Goal: Information Seeking & Learning: Learn about a topic

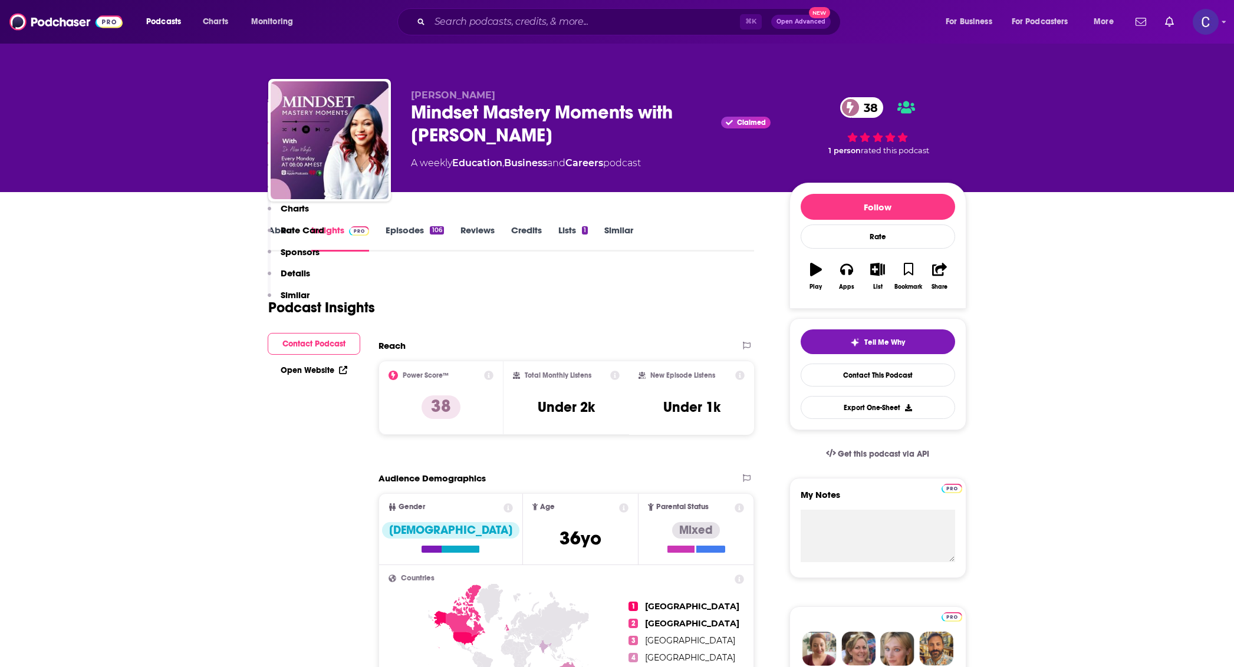
click at [601, 11] on div "⌘ K Open Advanced New" at bounding box center [618, 21] width 443 height 27
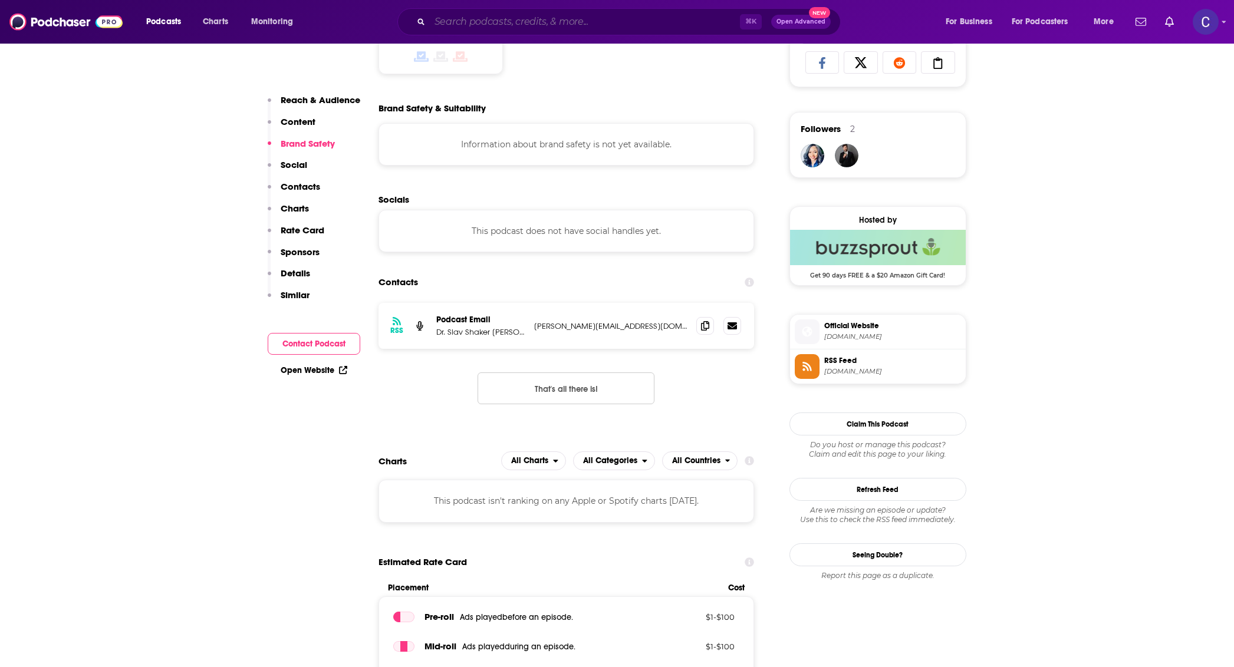
click at [594, 24] on input "Search podcasts, credits, & more..." at bounding box center [585, 21] width 310 height 19
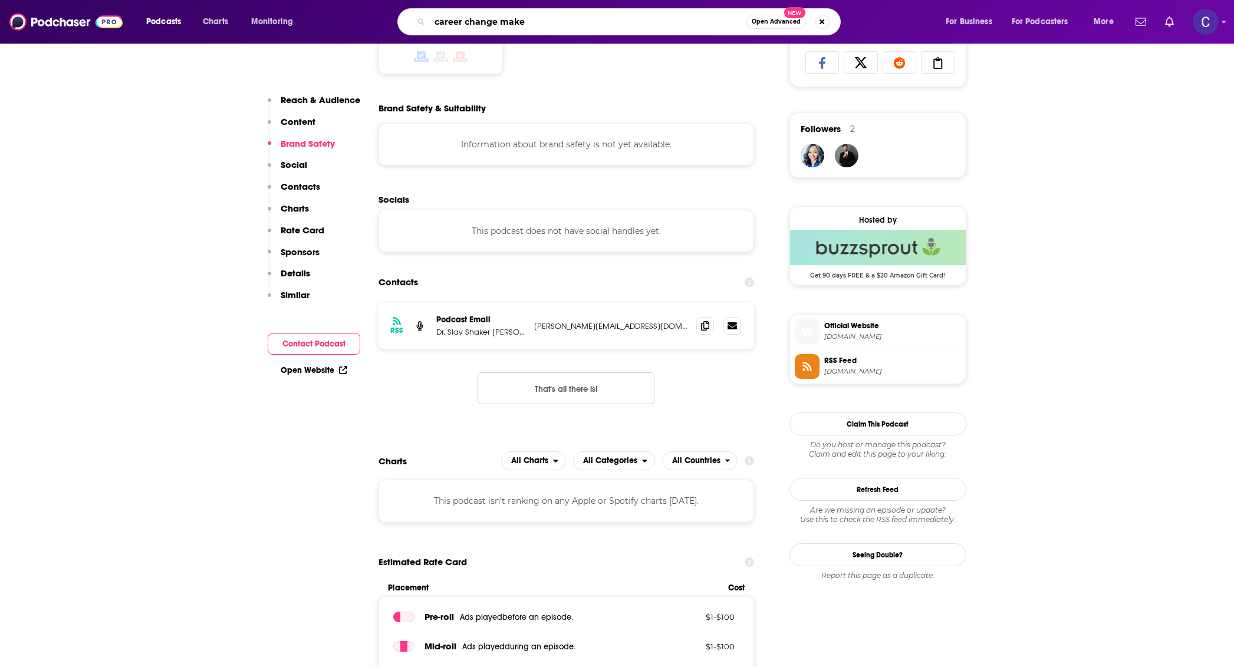
type input "career change maker"
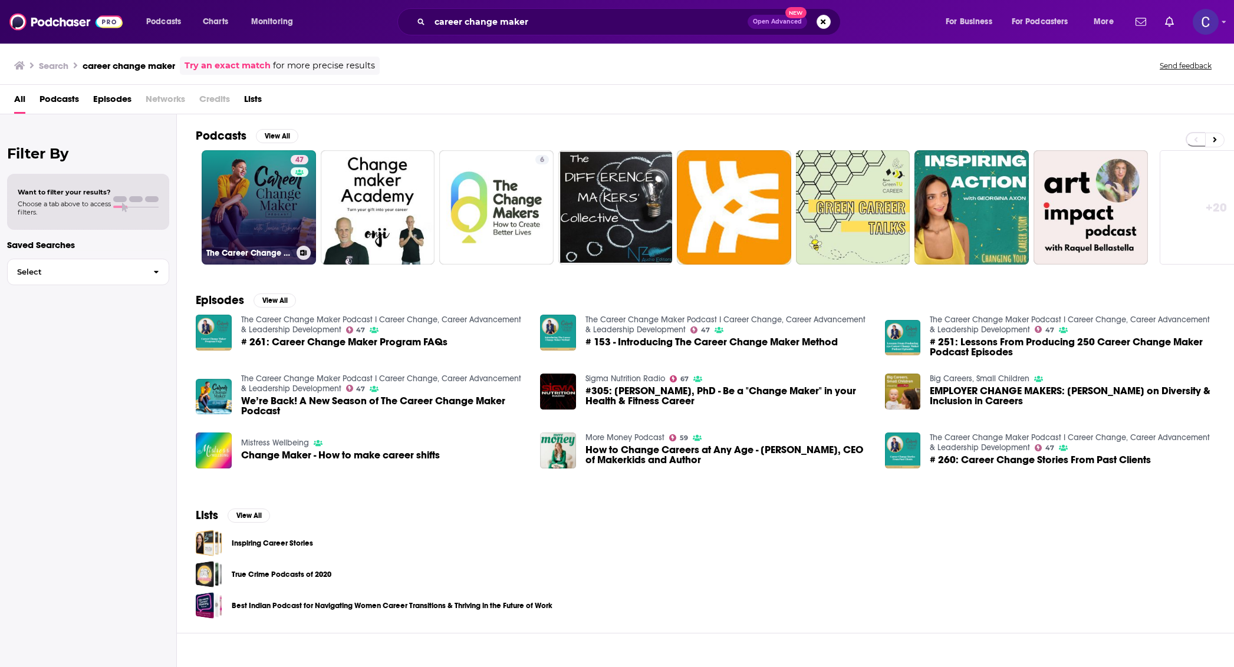
click at [277, 184] on link "47 The Career Change Maker Podcast I Career Change, Career Advancement & Leader…" at bounding box center [259, 207] width 114 height 114
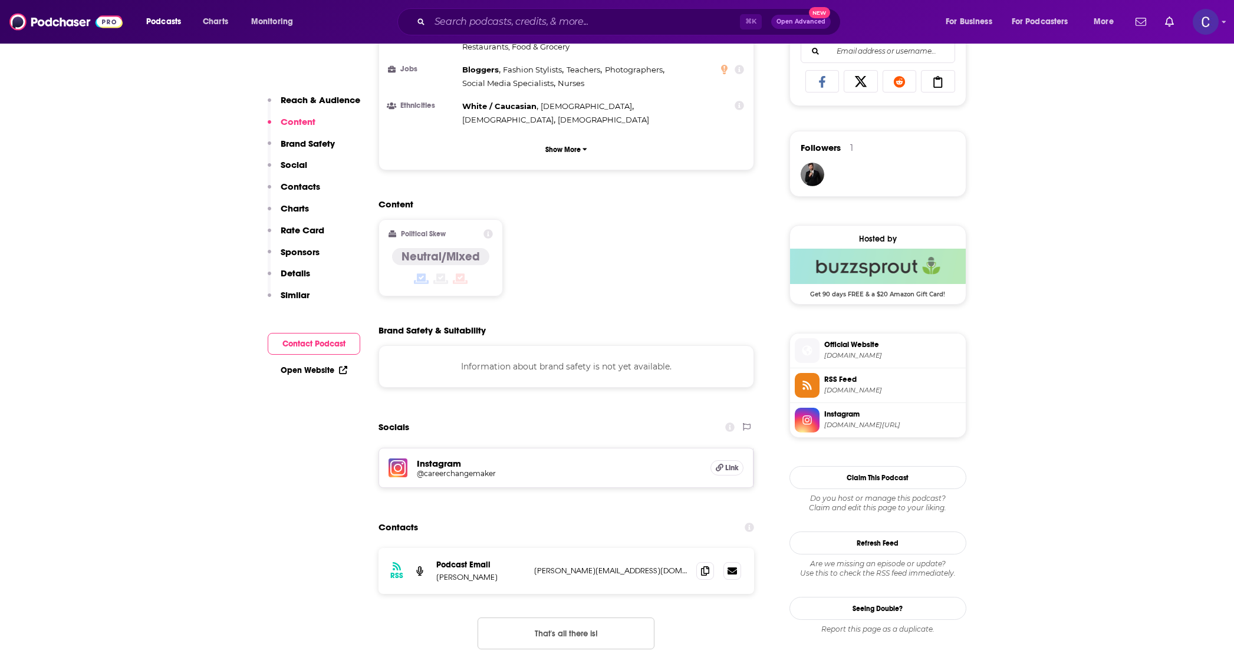
scroll to position [659, 0]
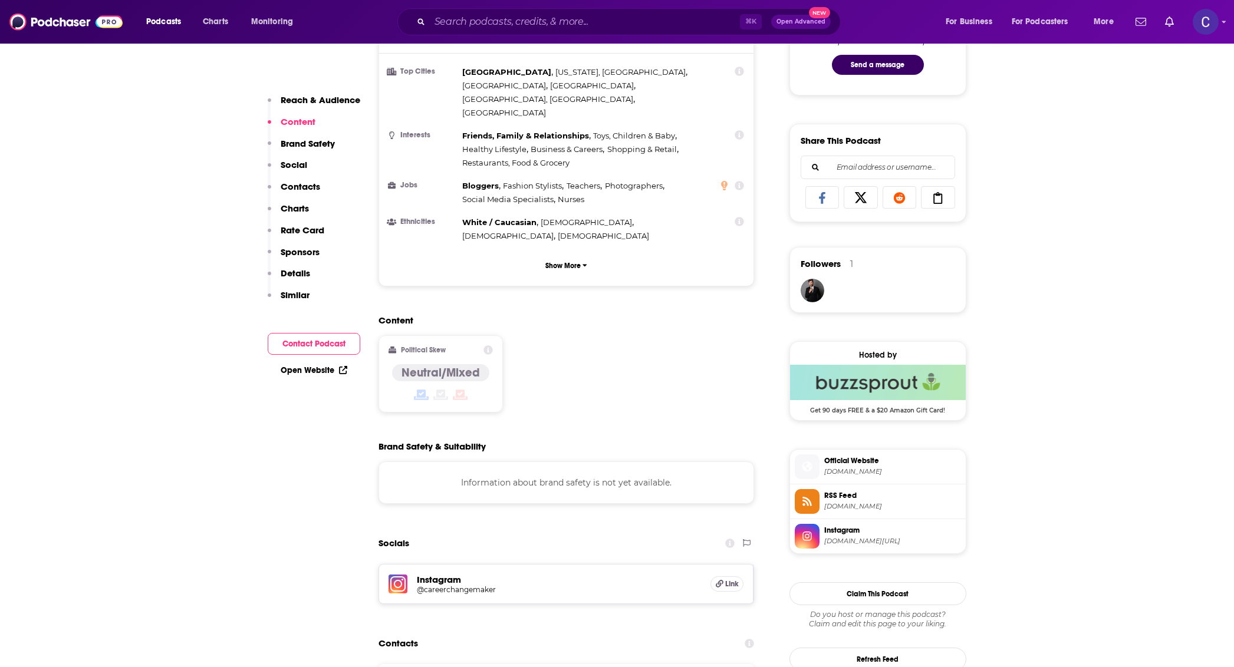
click at [451, 585] on h5 "@careerchangemaker" at bounding box center [511, 589] width 189 height 9
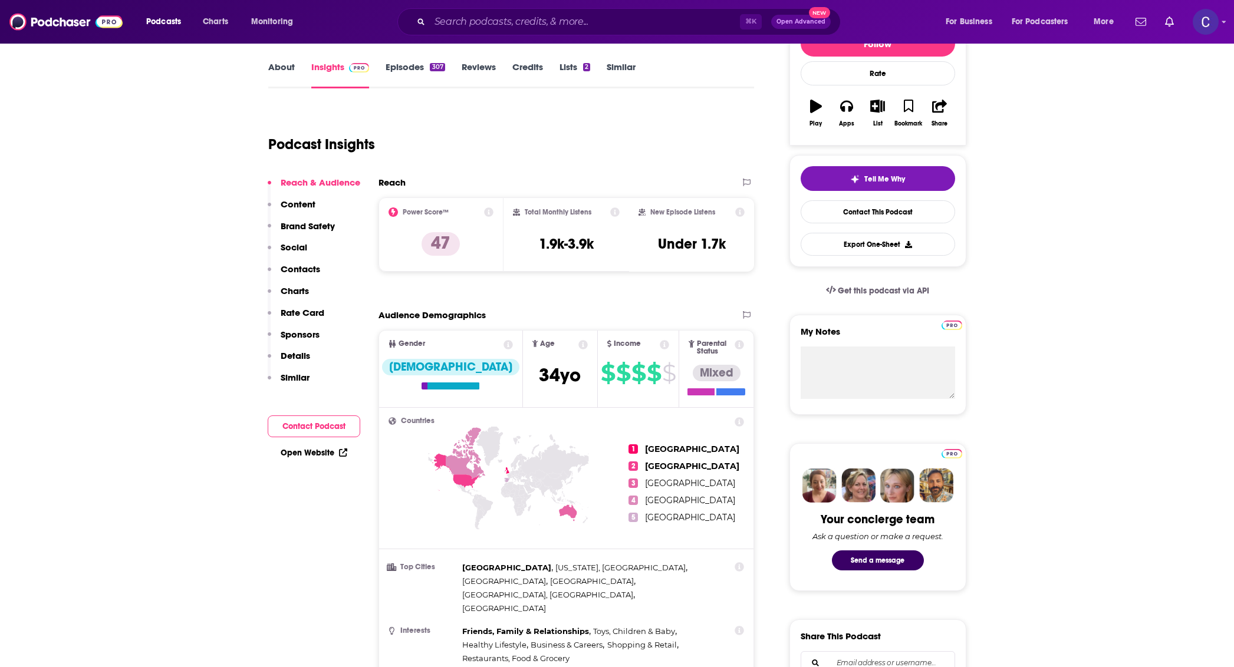
scroll to position [67, 0]
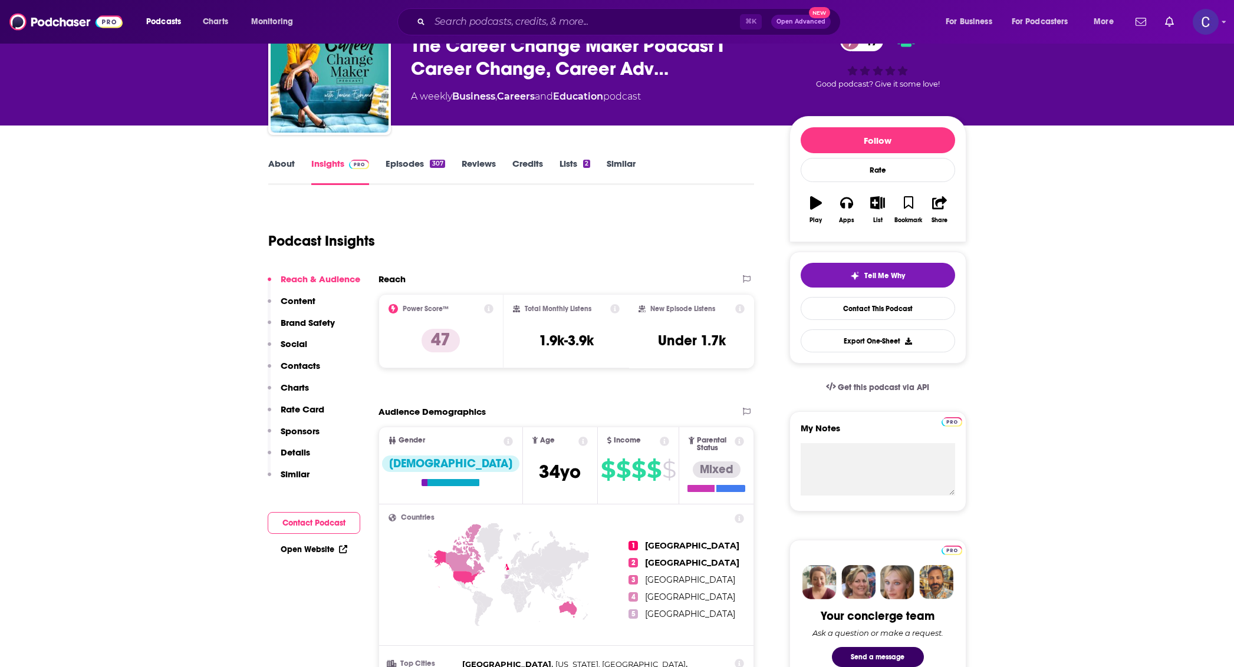
click at [274, 173] on link "About" at bounding box center [281, 171] width 27 height 27
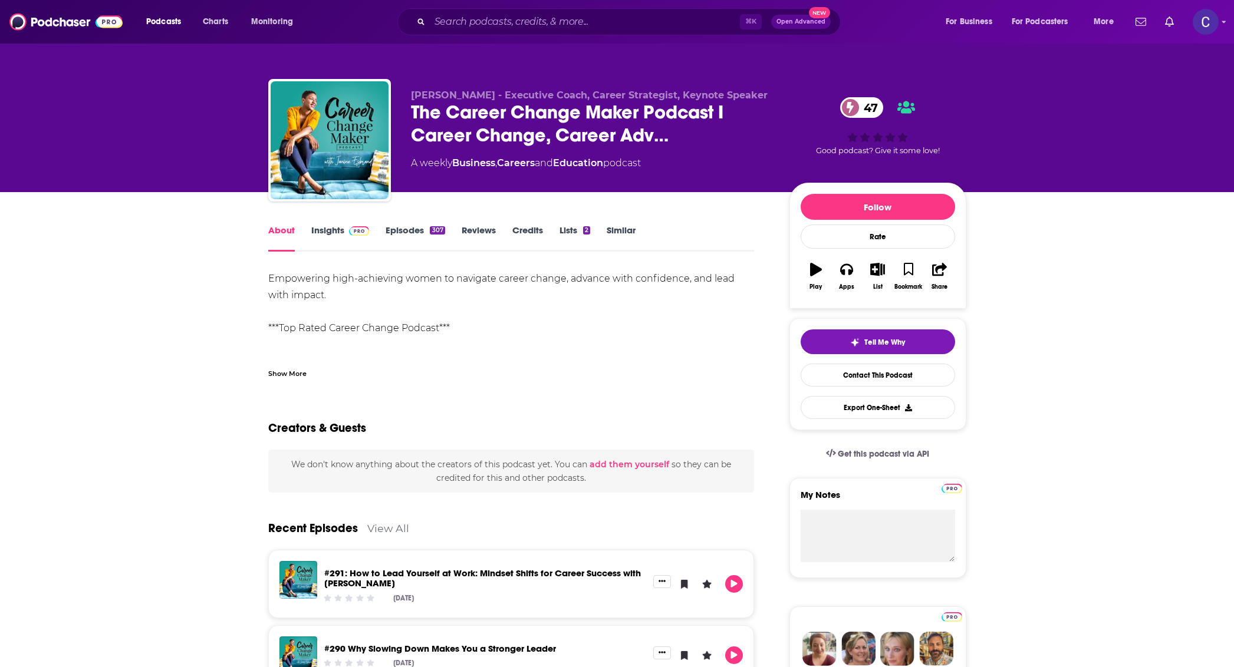
click at [292, 365] on div "Show More" at bounding box center [511, 369] width 486 height 20
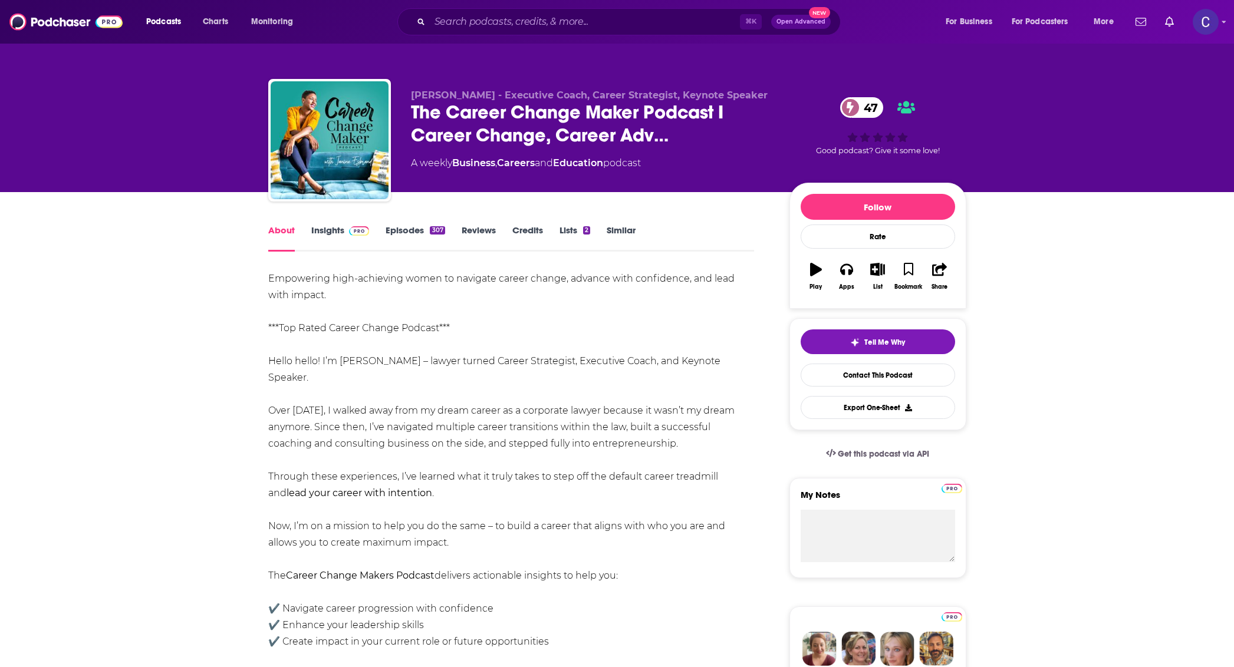
click at [334, 232] on link "Insights" at bounding box center [340, 238] width 58 height 27
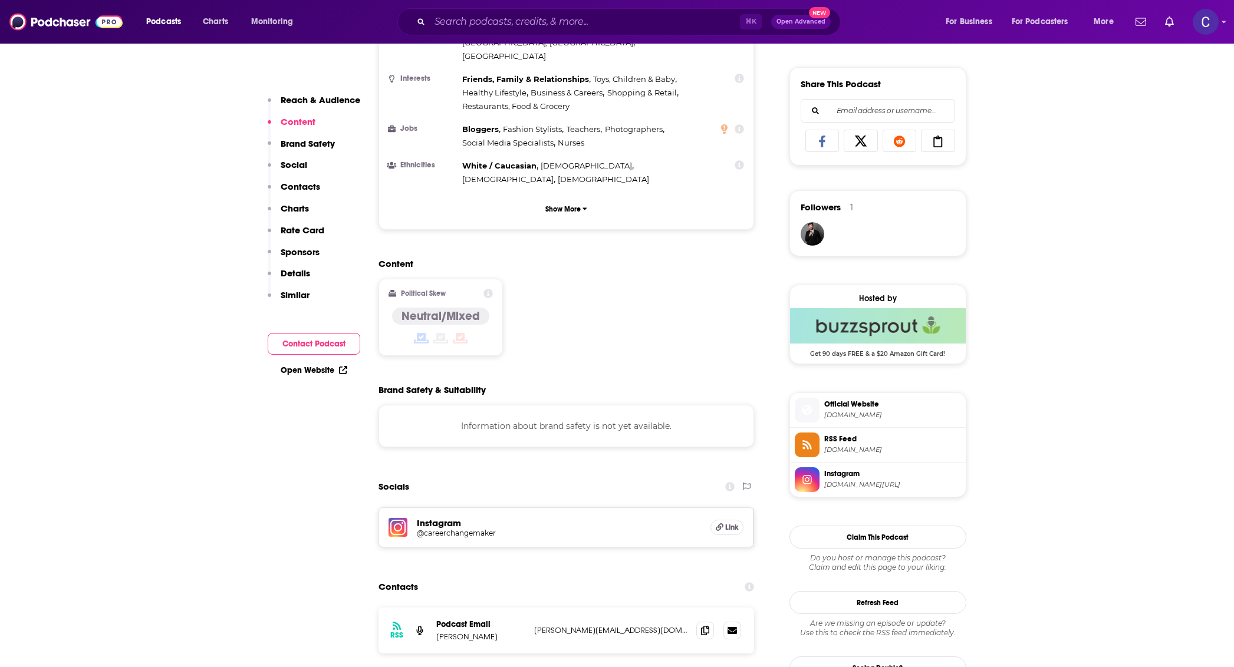
scroll to position [750, 0]
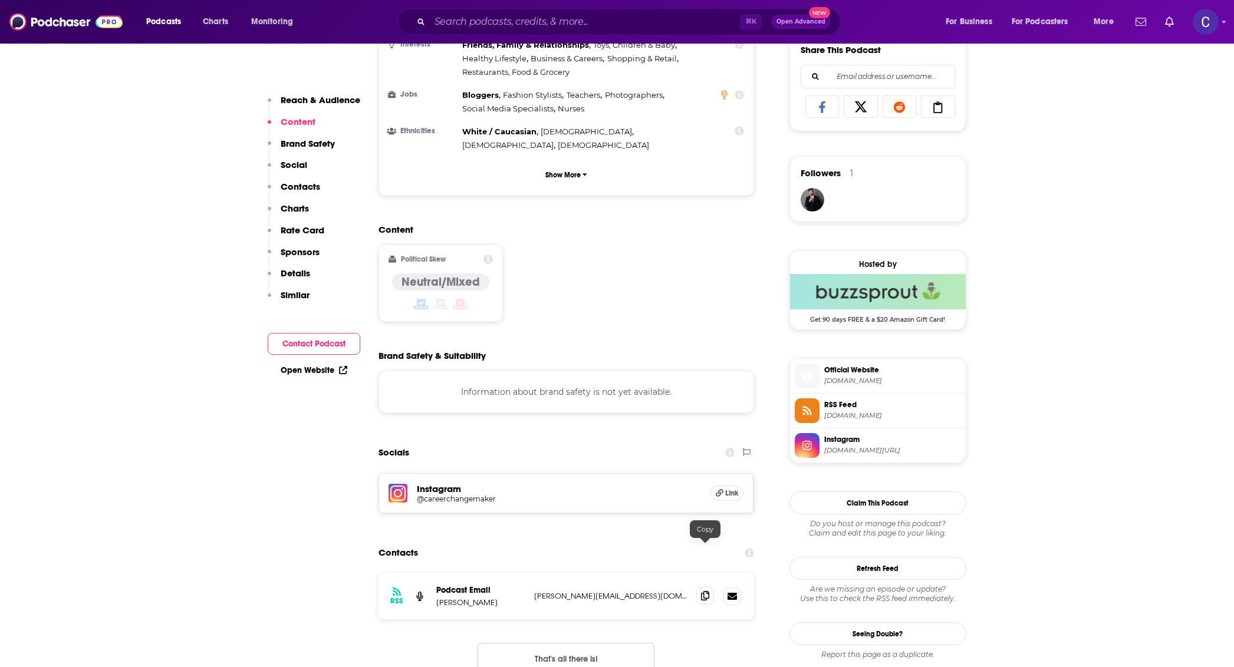
click at [708, 591] on icon at bounding box center [705, 595] width 8 height 9
click at [617, 16] on input "Search podcasts, credits, & more..." at bounding box center [585, 21] width 310 height 19
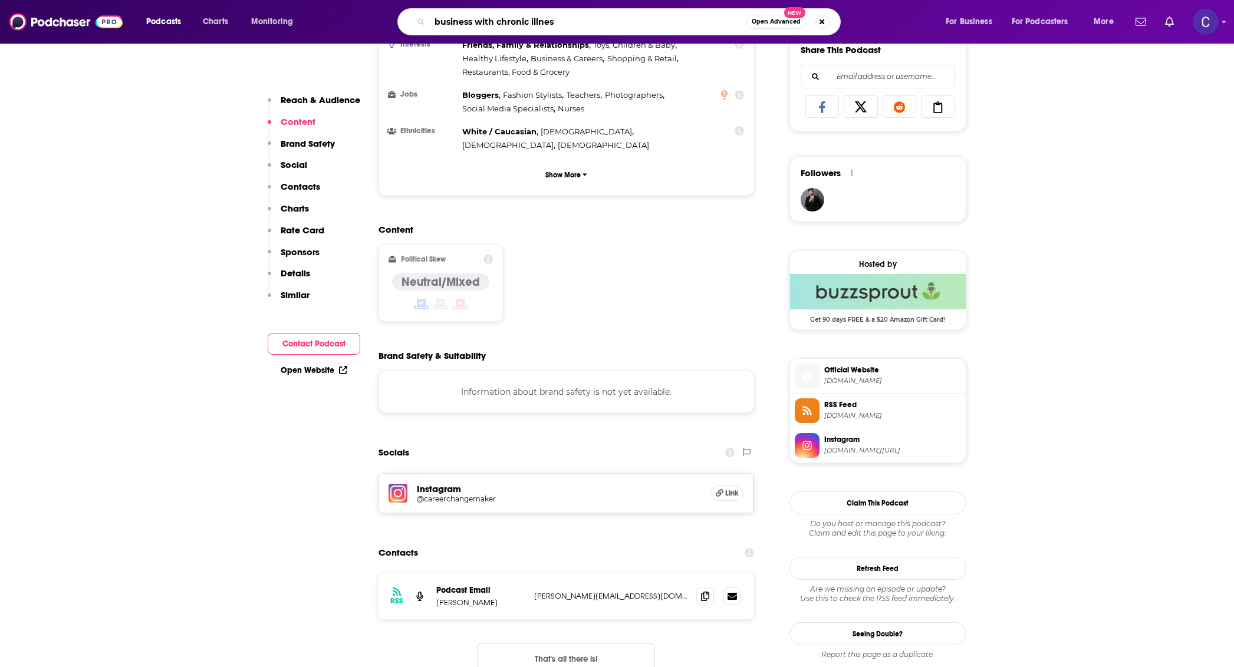
type input "business with chronic illness"
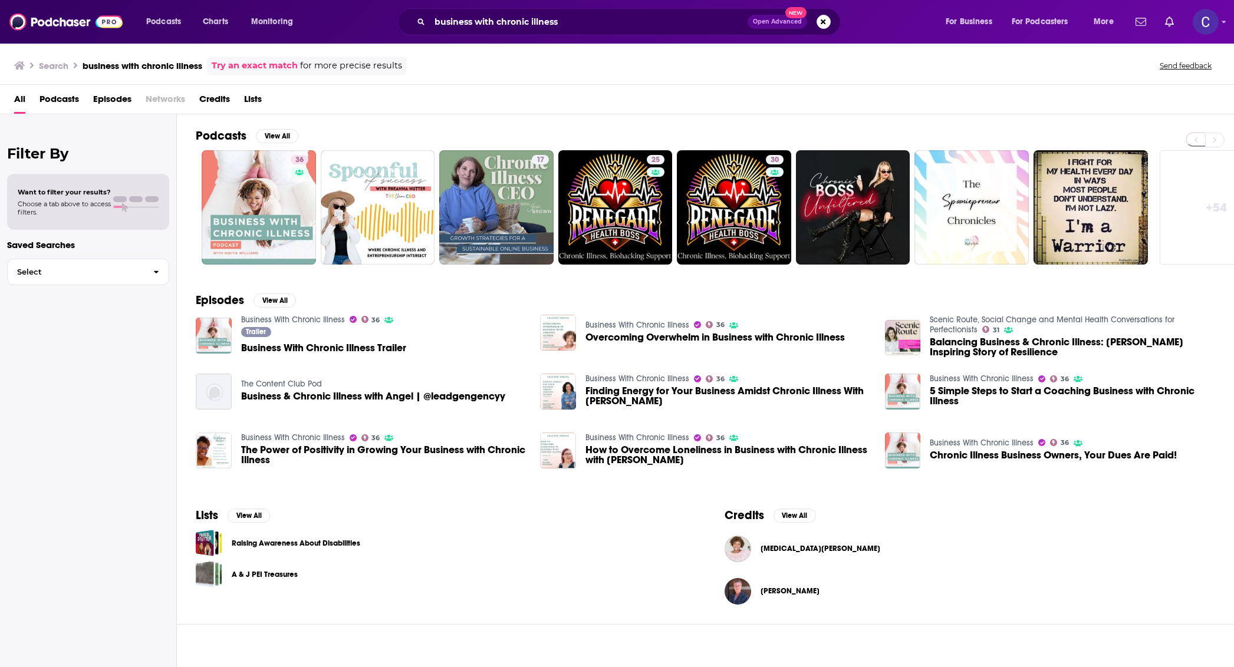
click at [748, 90] on div "All Podcasts Episodes Networks Credits Lists" at bounding box center [619, 102] width 1210 height 24
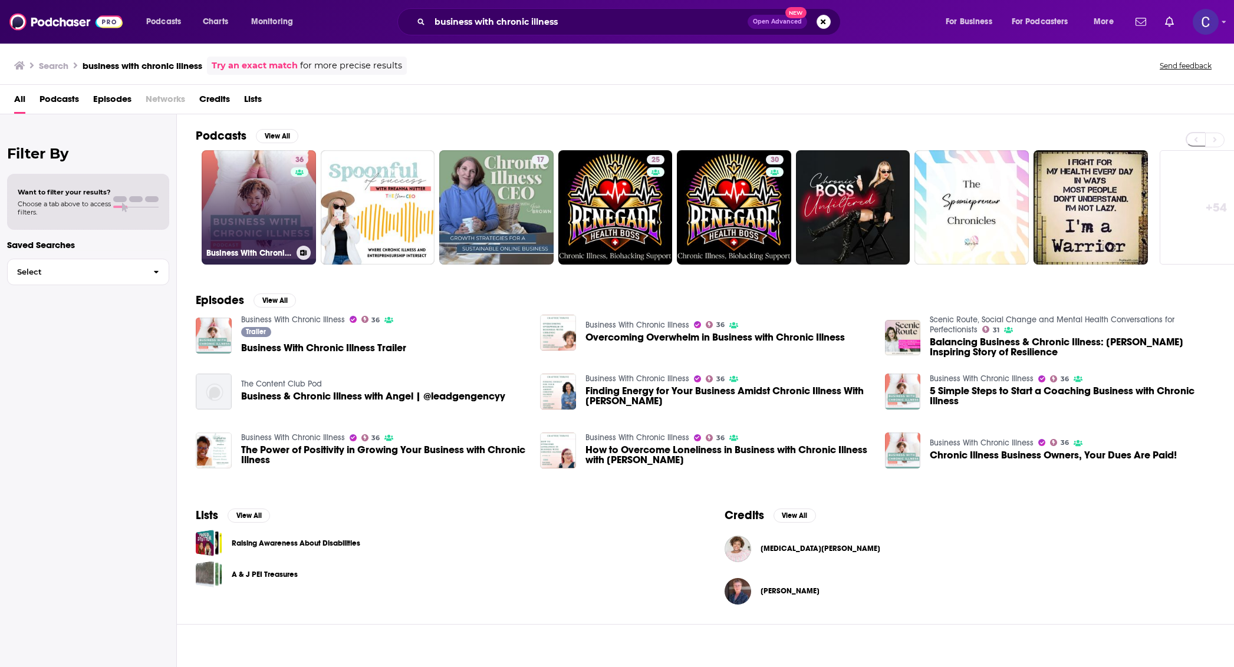
click at [285, 183] on link "36 Business With Chronic Illness" at bounding box center [259, 207] width 114 height 114
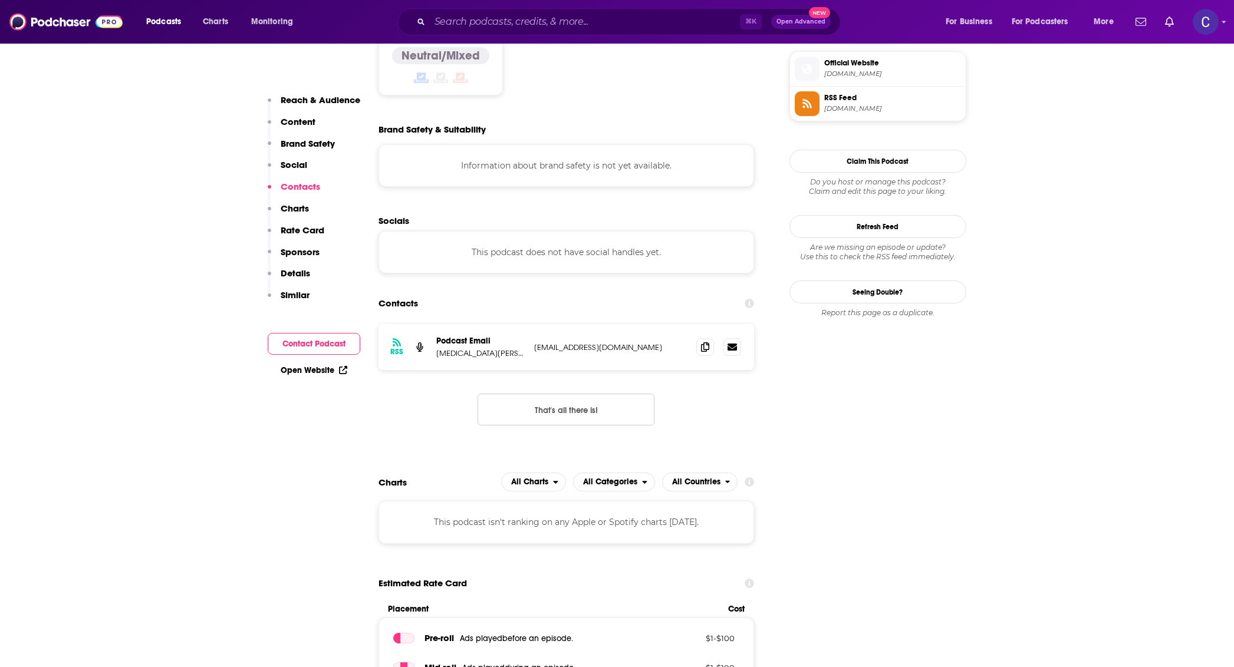
scroll to position [931, 0]
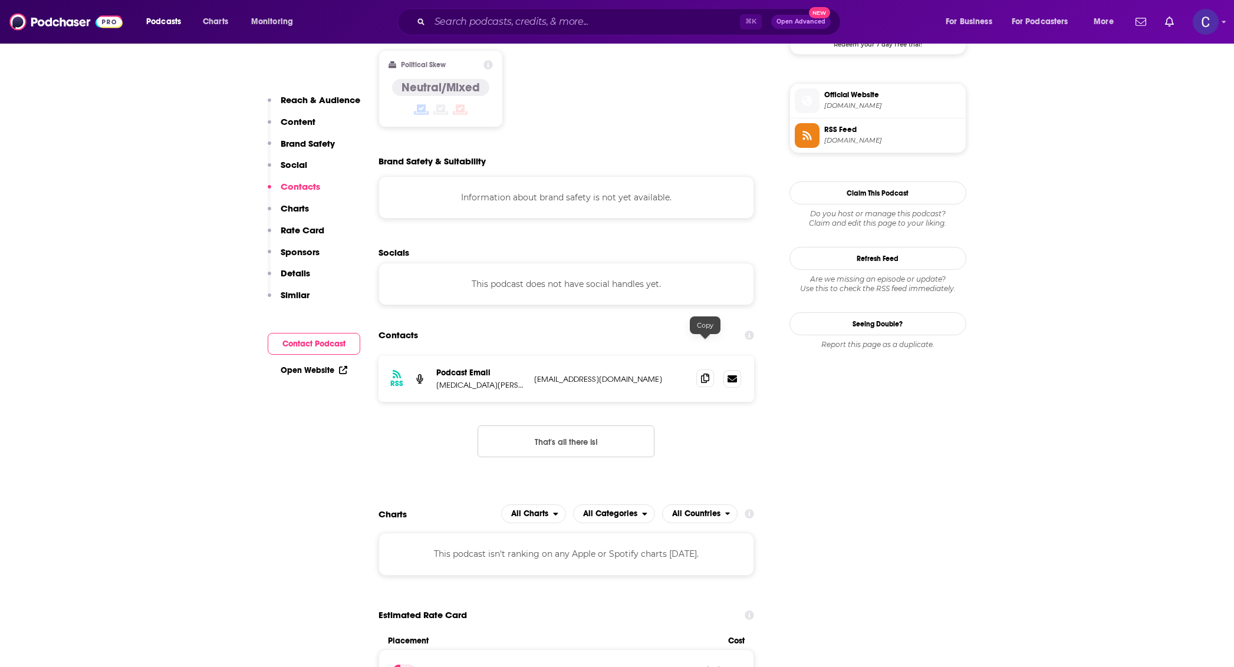
click at [713, 370] on span at bounding box center [705, 379] width 18 height 18
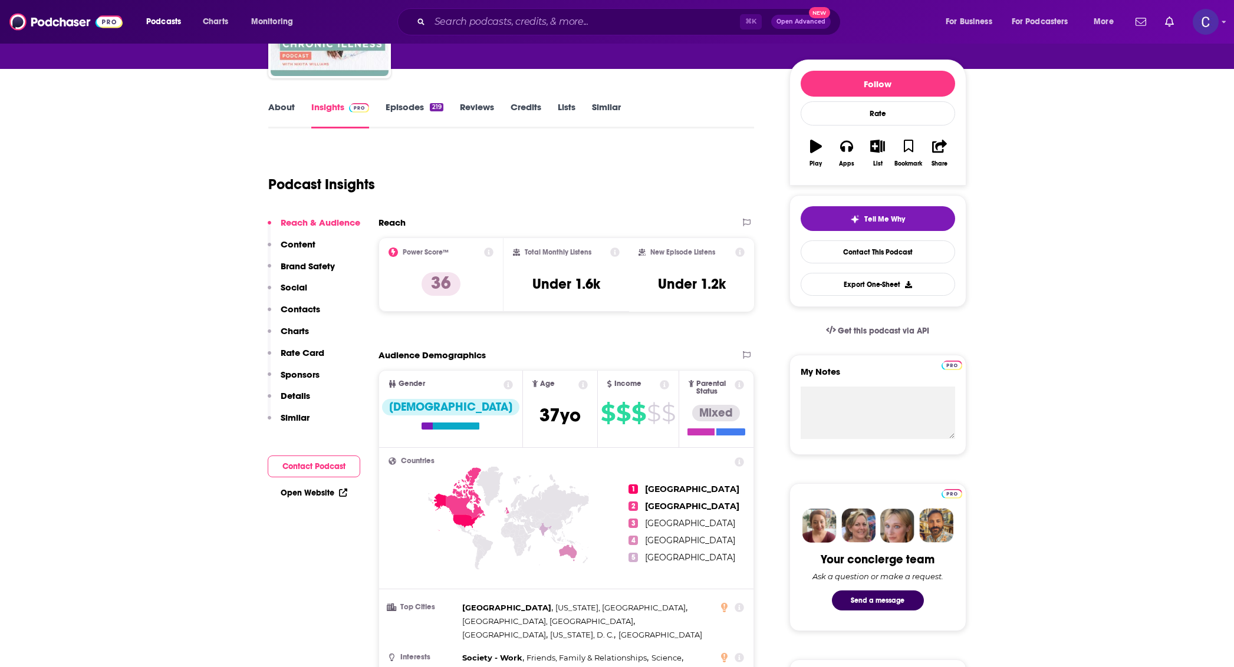
scroll to position [6, 0]
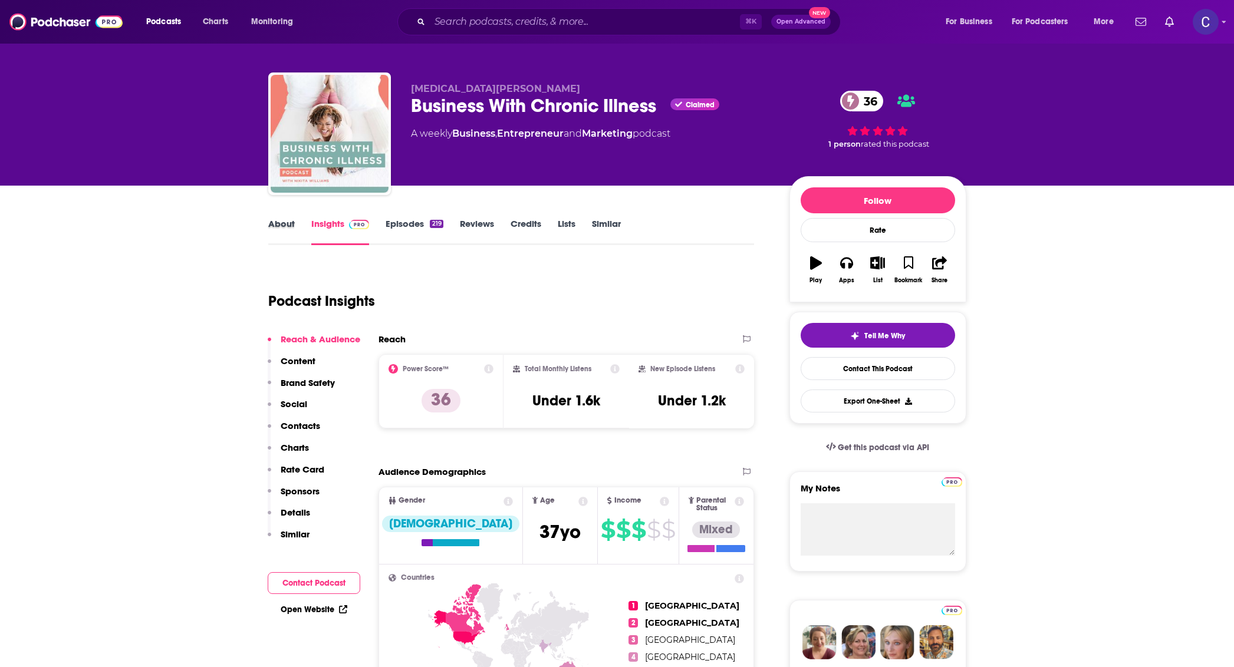
click at [299, 226] on div "About" at bounding box center [289, 231] width 43 height 27
click at [291, 225] on link "About" at bounding box center [281, 231] width 27 height 27
